Goal: Find specific page/section: Find specific page/section

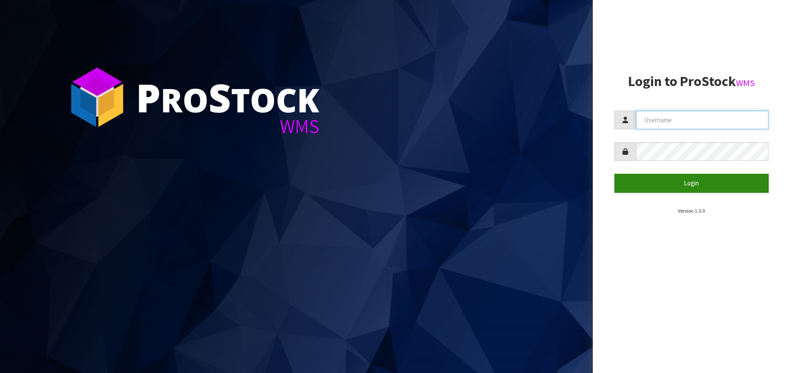
type input "[EMAIL_ADDRESS][DOMAIN_NAME]"
click at [715, 186] on button "Login" at bounding box center [691, 183] width 155 height 19
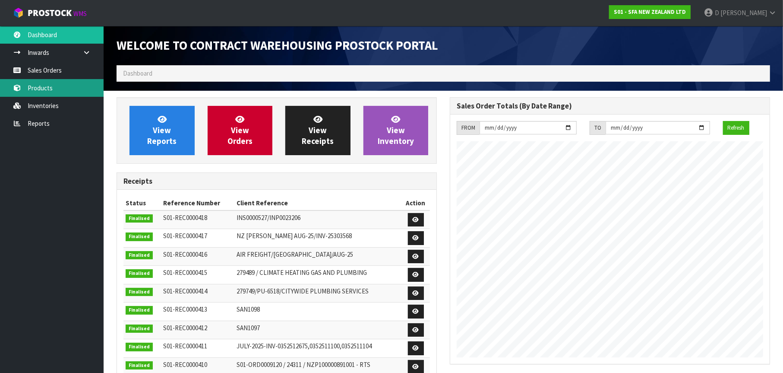
scroll to position [478, 333]
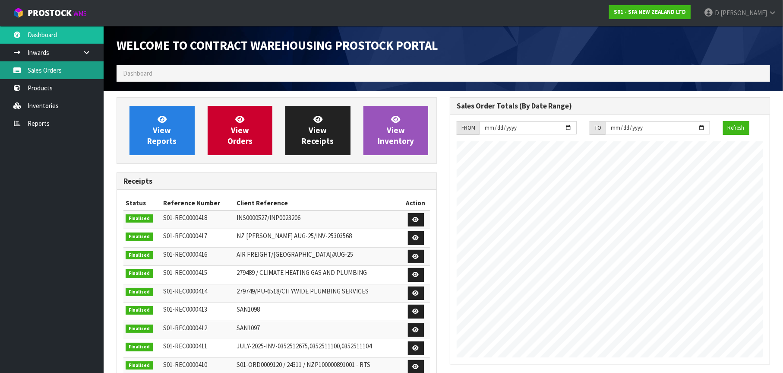
click at [63, 72] on link "Sales Orders" at bounding box center [52, 70] width 104 height 18
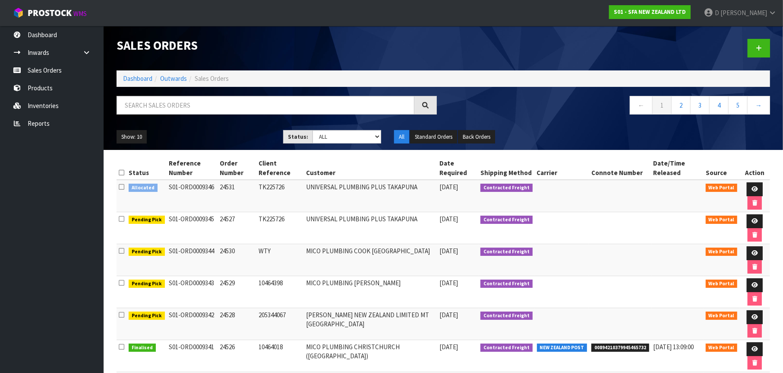
click at [122, 188] on icon at bounding box center [122, 186] width 6 height 6
click at [0, 0] on input "checkbox" at bounding box center [0, 0] width 0 height 0
click at [464, 109] on nav "← 1 2 3 4 5 →" at bounding box center [610, 106] width 320 height 21
click at [120, 187] on icon at bounding box center [122, 186] width 6 height 6
click at [0, 0] on input "checkbox" at bounding box center [0, 0] width 0 height 0
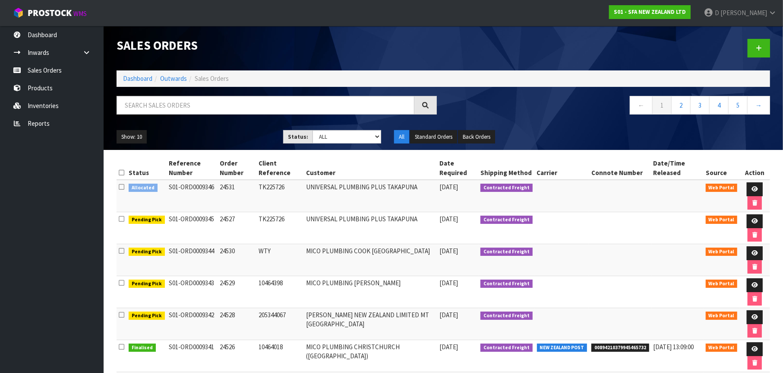
click at [727, 126] on div "Show: 10 5 10 25 50 Status: Draft Pending Allocated Pending Pick Goods Picked G…" at bounding box center [443, 136] width 667 height 27
click at [55, 57] on link "Inwards" at bounding box center [52, 53] width 104 height 18
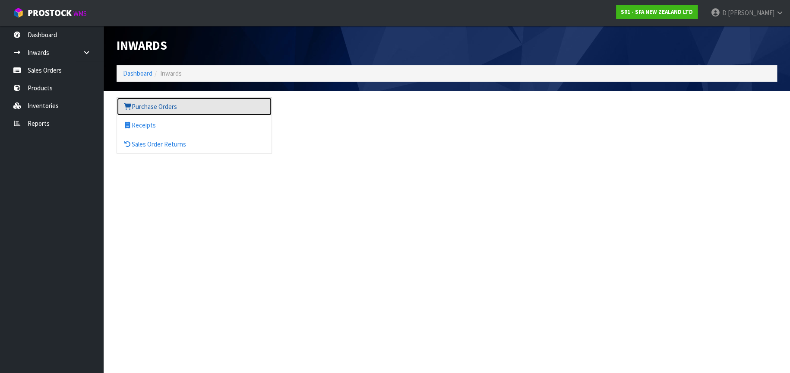
click at [196, 111] on link "Purchase Orders" at bounding box center [194, 107] width 155 height 18
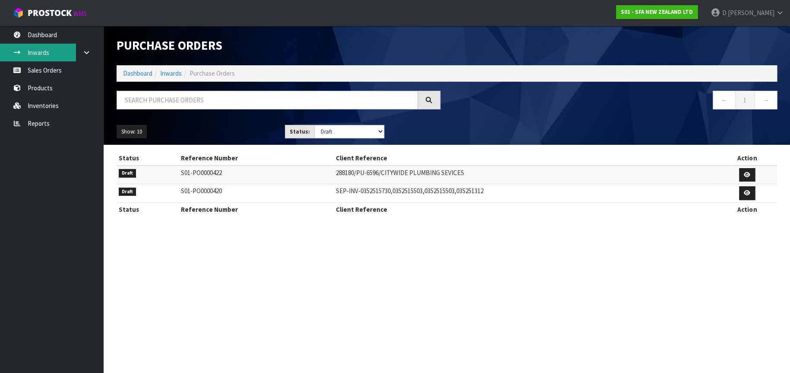
click at [58, 51] on link "Inwards" at bounding box center [52, 53] width 104 height 18
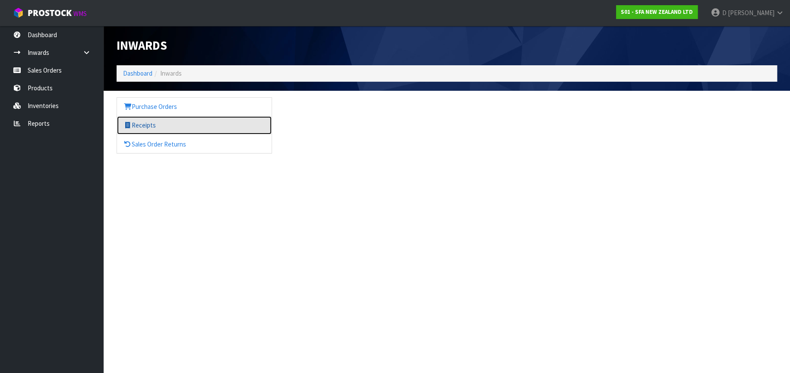
click at [145, 124] on link "Receipts" at bounding box center [194, 125] width 155 height 18
